Goal: Information Seeking & Learning: Learn about a topic

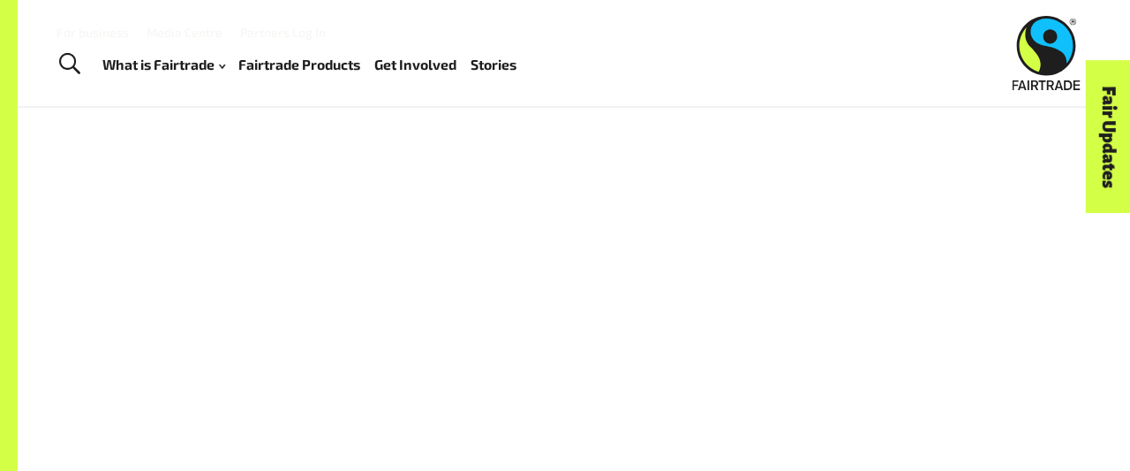
click at [302, 64] on link "Fairtrade Products" at bounding box center [299, 64] width 122 height 25
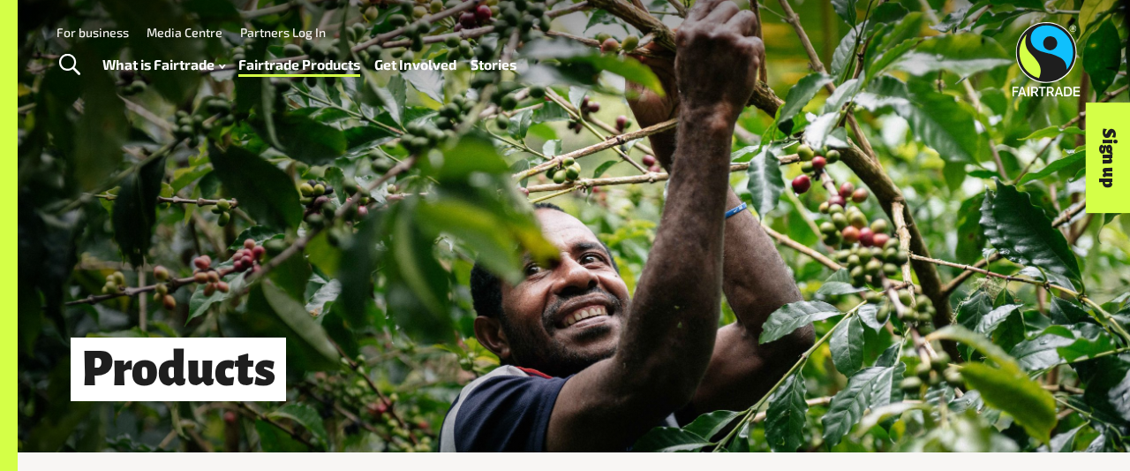
click at [504, 160] on div "Products" at bounding box center [574, 226] width 1112 height 452
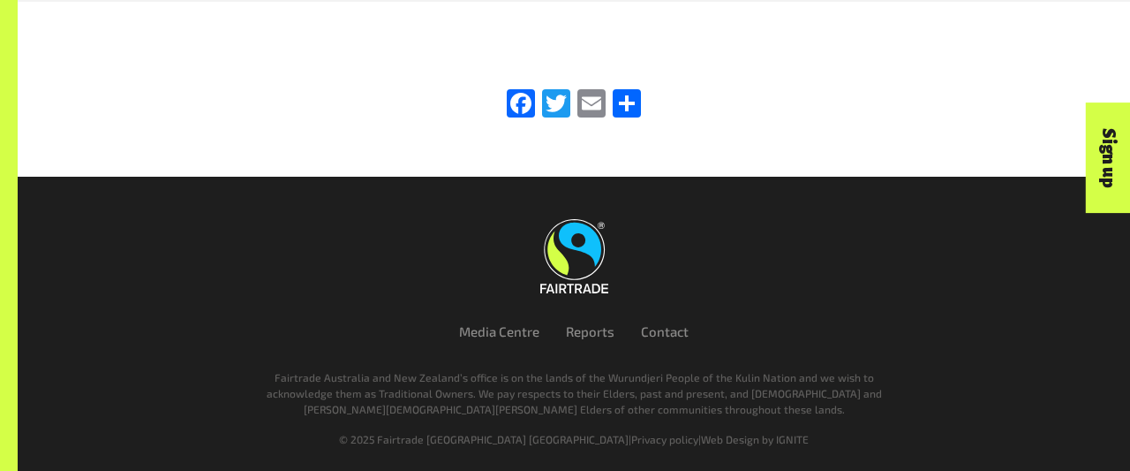
scroll to position [2806, 0]
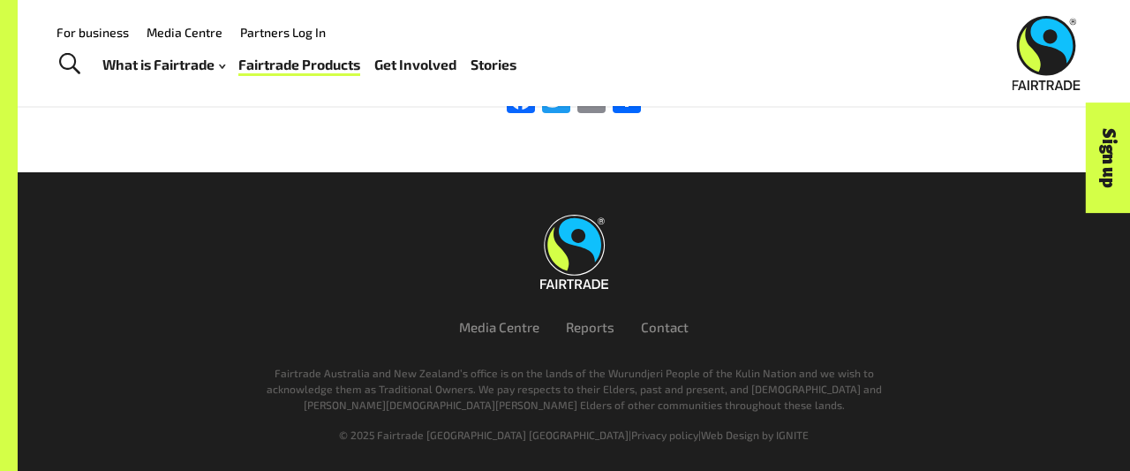
click at [170, 62] on link "What is Fairtrade" at bounding box center [163, 64] width 123 height 25
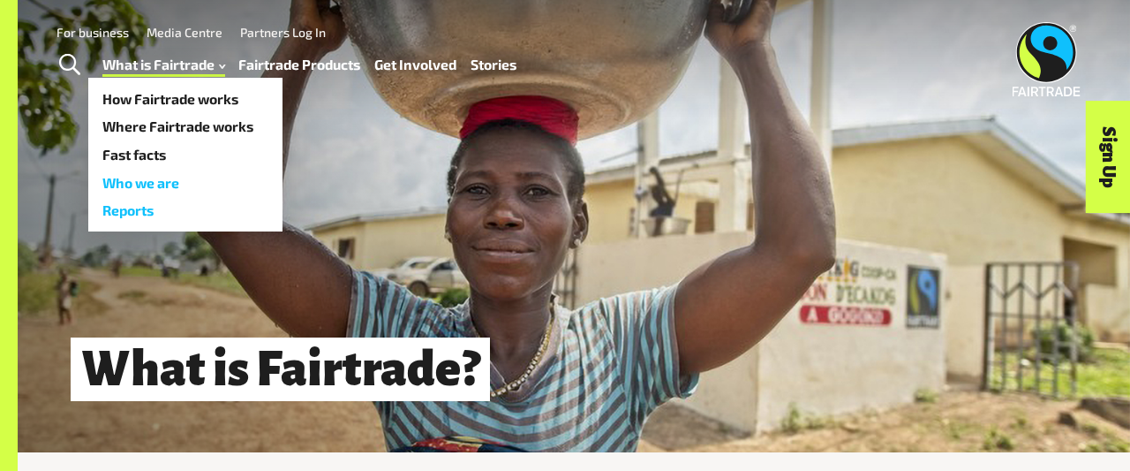
click at [217, 197] on link "Reports" at bounding box center [185, 210] width 194 height 28
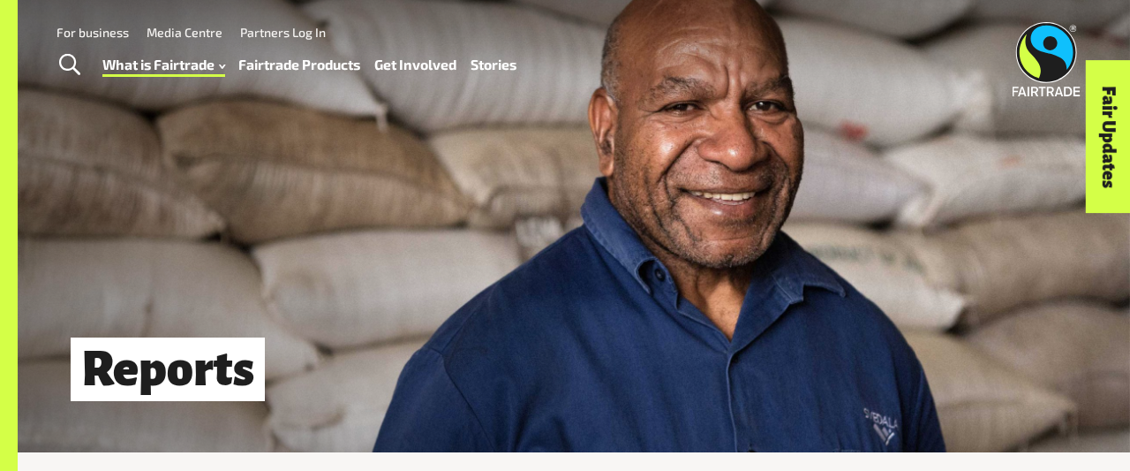
click at [297, 61] on link "Fairtrade Products" at bounding box center [299, 64] width 122 height 25
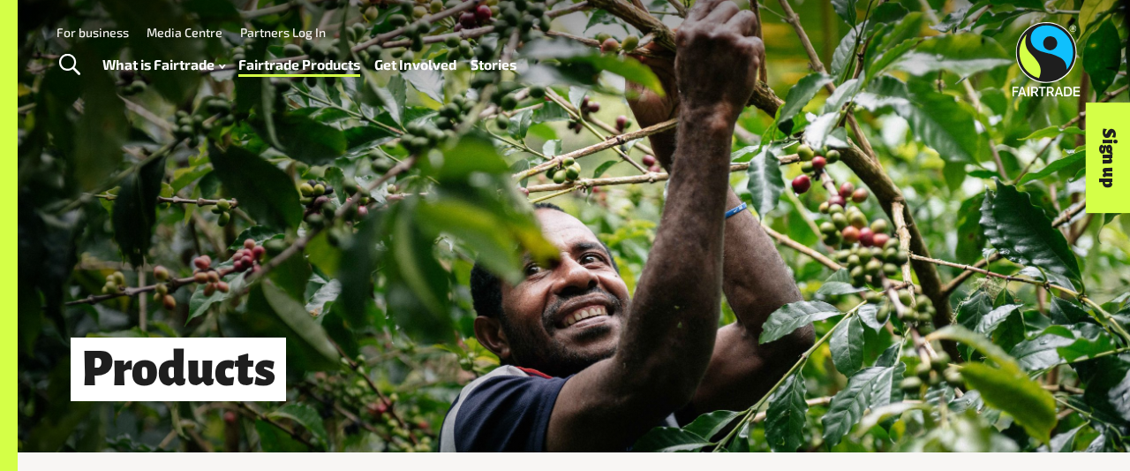
click at [498, 69] on link "Stories" at bounding box center [494, 64] width 46 height 25
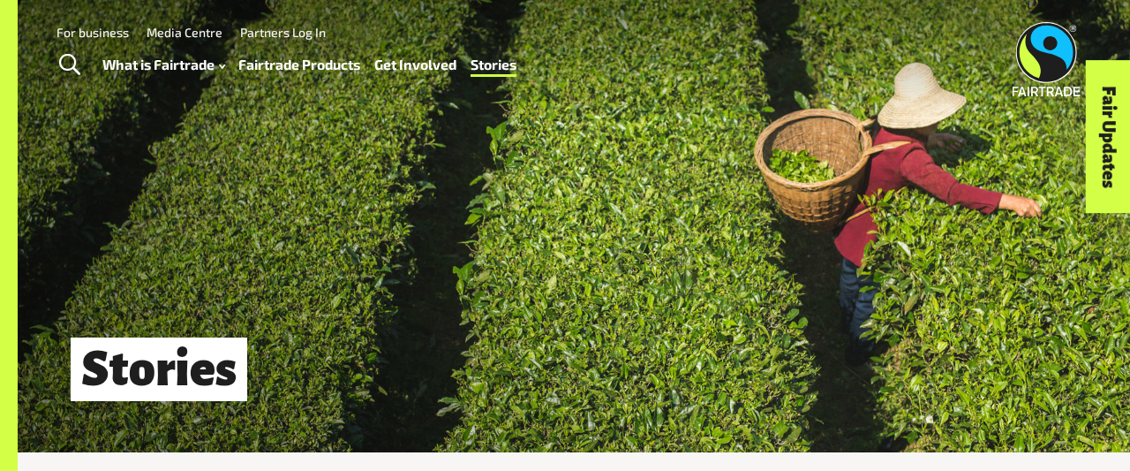
click at [477, 307] on div "Stories" at bounding box center [574, 226] width 1112 height 452
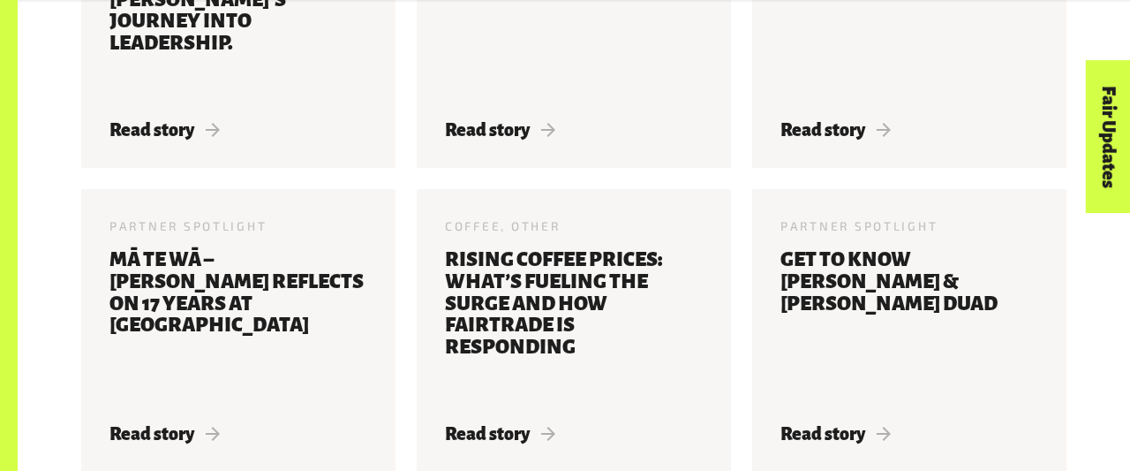
scroll to position [1834, 0]
